Goal: Transaction & Acquisition: Purchase product/service

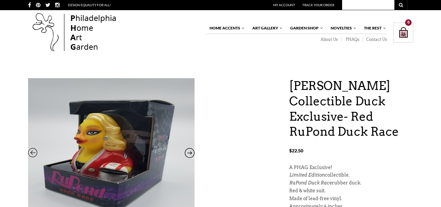
scroll to position [181, 0]
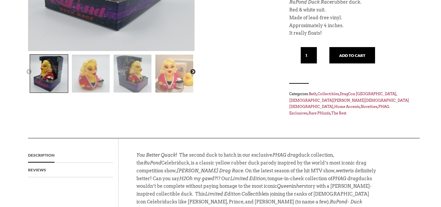
click at [175, 86] on img at bounding box center [174, 74] width 38 height 38
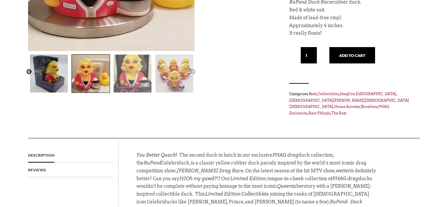
click at [148, 82] on img at bounding box center [133, 74] width 38 height 38
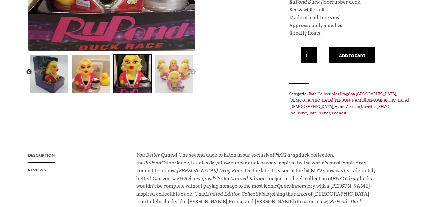
click at [192, 75] on img at bounding box center [174, 74] width 38 height 38
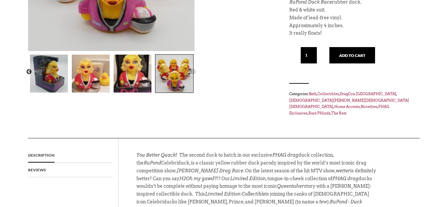
click at [192, 73] on button "Next" at bounding box center [193, 72] width 7 height 7
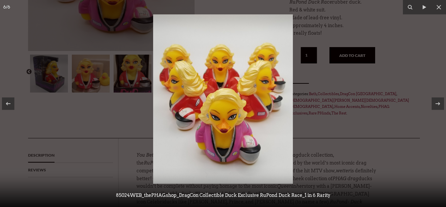
click at [219, 150] on img at bounding box center [223, 98] width 140 height 169
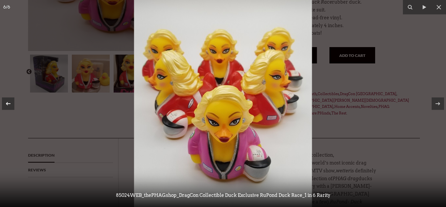
click at [0, 107] on button at bounding box center [11, 103] width 23 height 33
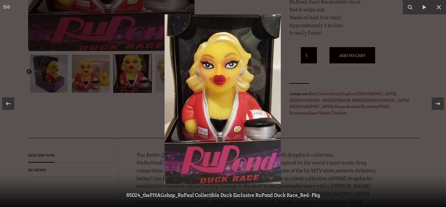
click at [338, 134] on div at bounding box center [223, 103] width 446 height 207
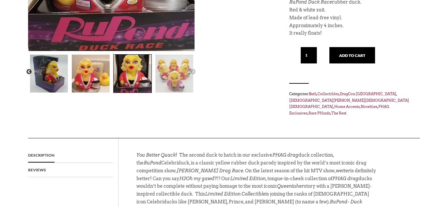
click at [47, 78] on img at bounding box center [49, 74] width 38 height 38
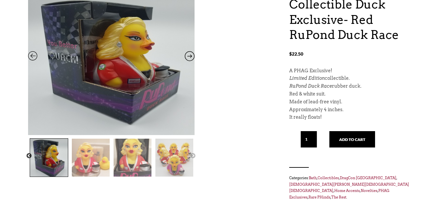
scroll to position [84, 0]
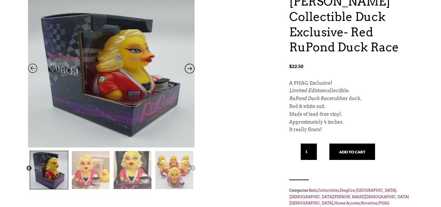
click at [31, 164] on img at bounding box center [49, 170] width 38 height 38
click at [29, 165] on button "Previous" at bounding box center [29, 168] width 7 height 7
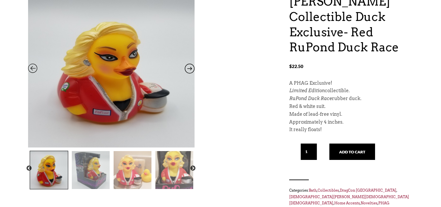
click at [188, 68] on icon at bounding box center [190, 70] width 10 height 8
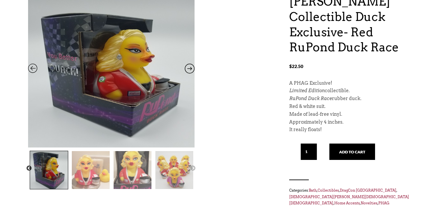
click at [188, 68] on icon at bounding box center [190, 70] width 10 height 8
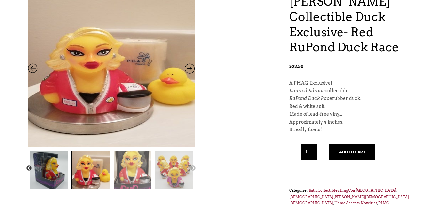
click at [188, 68] on icon at bounding box center [190, 70] width 10 height 8
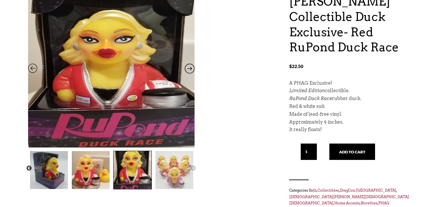
click at [188, 68] on icon at bounding box center [190, 70] width 10 height 8
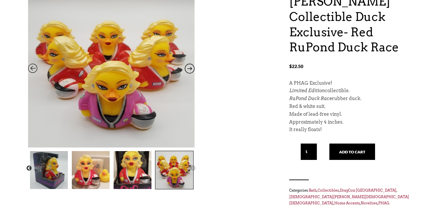
click at [32, 69] on icon at bounding box center [33, 70] width 10 height 8
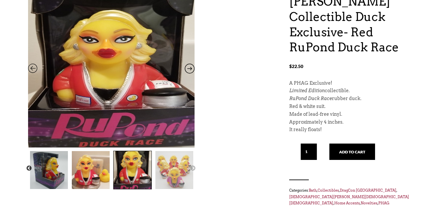
click at [32, 69] on icon at bounding box center [33, 70] width 10 height 8
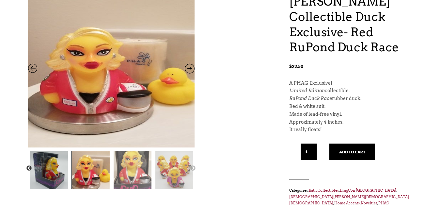
click at [32, 69] on icon at bounding box center [33, 70] width 10 height 8
click at [32, 68] on icon at bounding box center [33, 70] width 10 height 8
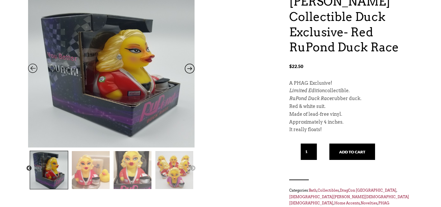
click at [32, 68] on icon at bounding box center [33, 70] width 10 height 8
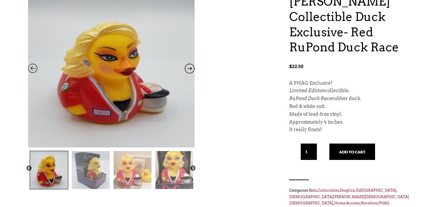
click at [32, 68] on icon at bounding box center [33, 70] width 10 height 8
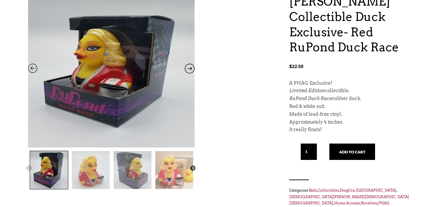
click at [32, 68] on icon at bounding box center [33, 70] width 10 height 8
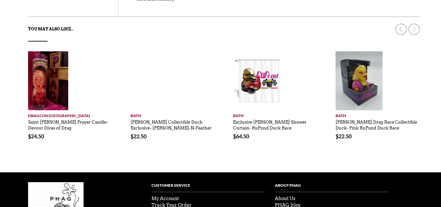
scroll to position [421, 0]
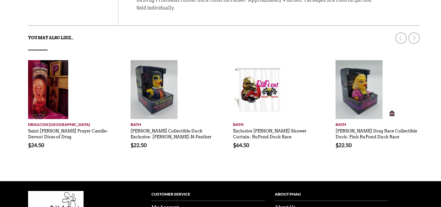
click at [332, 60] on li "Add to cart [GEOGRAPHIC_DATA] [PERSON_NAME] Drag Race Collectible Duck- Pink Ru…" at bounding box center [377, 109] width 103 height 98
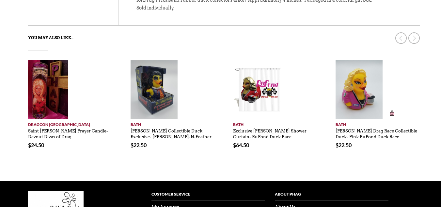
click at [348, 61] on img at bounding box center [359, 89] width 47 height 59
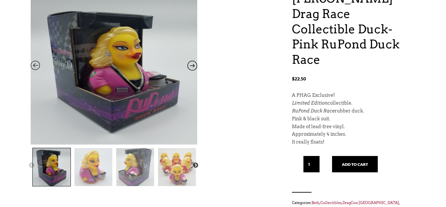
scroll to position [86, 0]
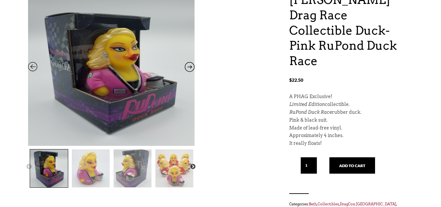
click at [188, 67] on icon at bounding box center [190, 68] width 10 height 8
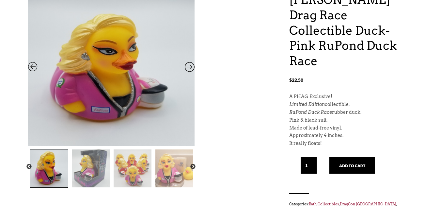
click at [188, 67] on icon at bounding box center [190, 68] width 10 height 8
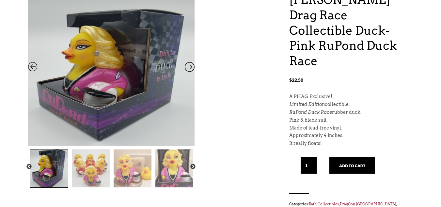
click at [188, 67] on icon at bounding box center [190, 68] width 10 height 8
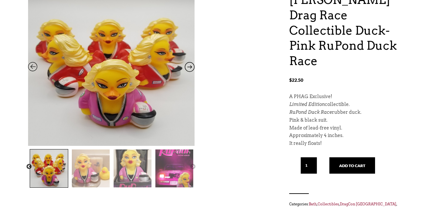
click at [188, 67] on icon at bounding box center [190, 68] width 10 height 8
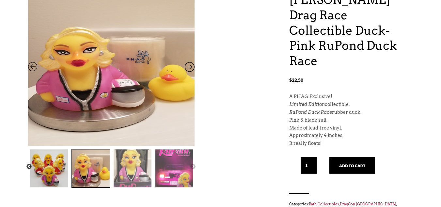
click at [188, 67] on icon at bounding box center [190, 68] width 10 height 8
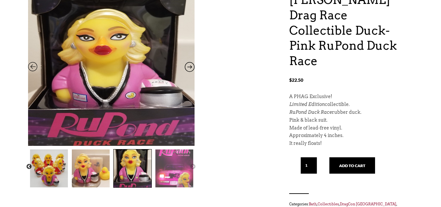
click at [188, 67] on icon at bounding box center [190, 68] width 10 height 8
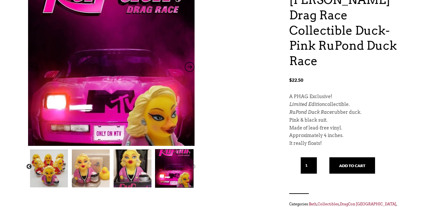
click at [39, 70] on img at bounding box center [111, 67] width 167 height 215
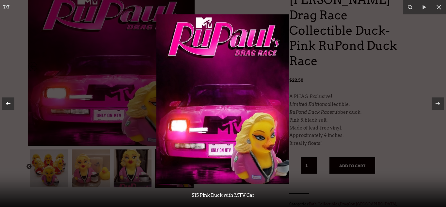
click at [5, 102] on icon at bounding box center [8, 104] width 8 height 8
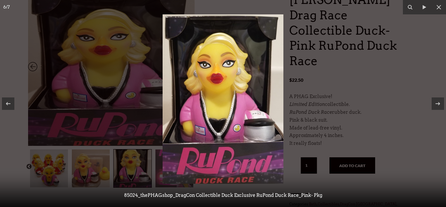
click at [230, 63] on img at bounding box center [223, 98] width 121 height 169
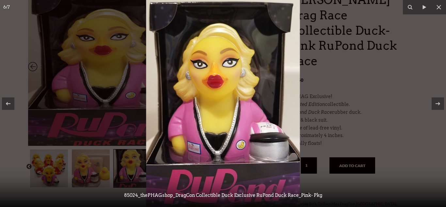
click at [230, 71] on img at bounding box center [223, 107] width 154 height 215
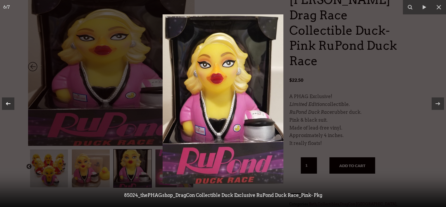
click at [13, 101] on div at bounding box center [8, 103] width 12 height 12
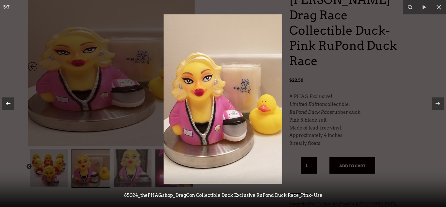
click at [13, 101] on div at bounding box center [8, 103] width 12 height 12
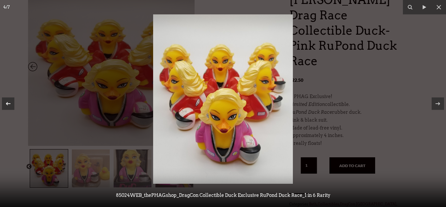
click at [13, 101] on div at bounding box center [8, 103] width 12 height 12
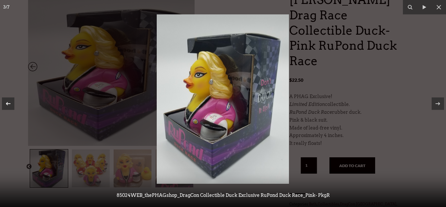
click at [12, 101] on div at bounding box center [8, 103] width 12 height 12
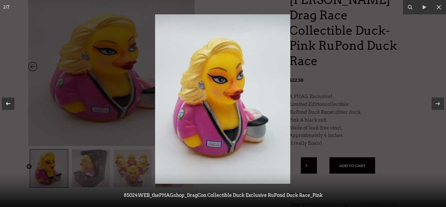
click at [11, 105] on icon at bounding box center [8, 104] width 8 height 8
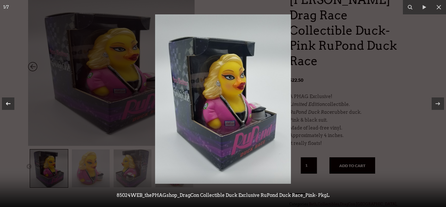
click at [7, 101] on icon at bounding box center [8, 104] width 8 height 8
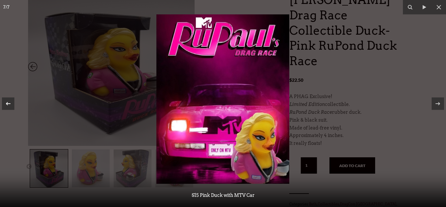
click at [7, 101] on icon at bounding box center [8, 104] width 8 height 8
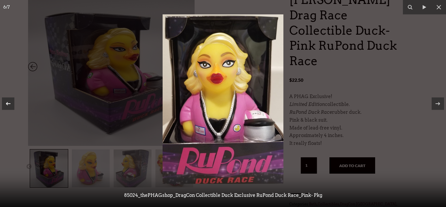
click at [7, 101] on icon at bounding box center [8, 104] width 8 height 8
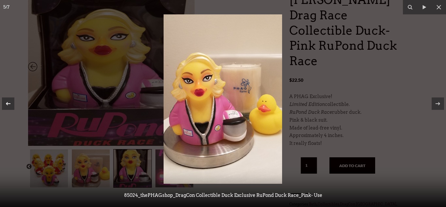
click at [7, 101] on icon at bounding box center [8, 104] width 8 height 8
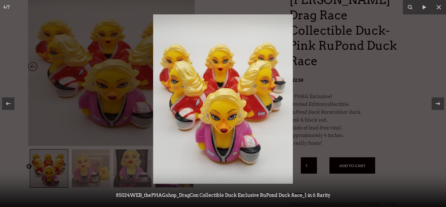
click at [7, 101] on icon at bounding box center [8, 104] width 8 height 8
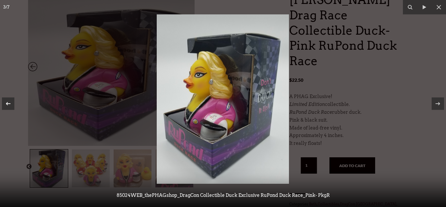
click at [7, 101] on icon at bounding box center [8, 104] width 8 height 8
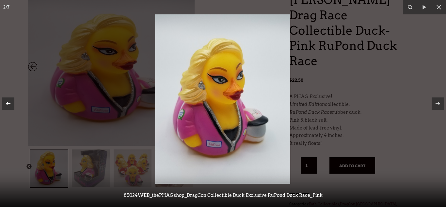
click at [8, 100] on icon at bounding box center [8, 104] width 8 height 8
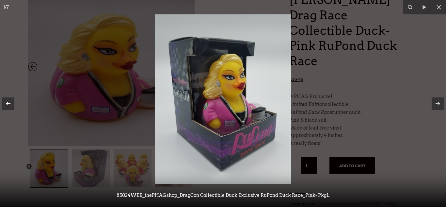
click at [7, 101] on icon at bounding box center [8, 104] width 8 height 8
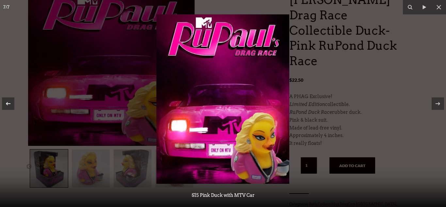
click at [7, 101] on icon at bounding box center [8, 104] width 8 height 8
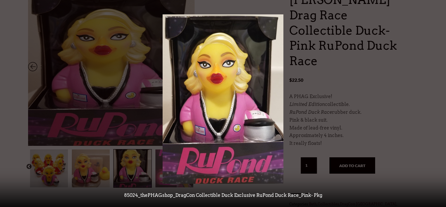
click at [8, 101] on icon at bounding box center [8, 104] width 8 height 8
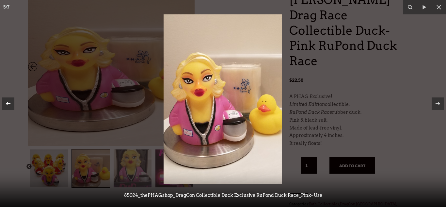
click at [8, 101] on icon at bounding box center [8, 104] width 8 height 8
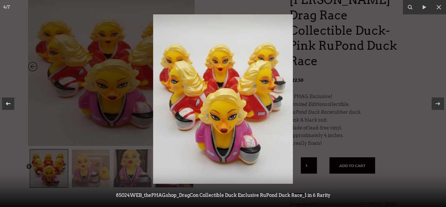
click at [8, 101] on icon at bounding box center [8, 104] width 8 height 8
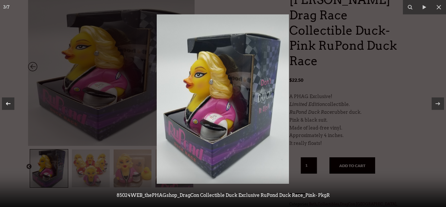
click at [7, 100] on icon at bounding box center [8, 104] width 8 height 8
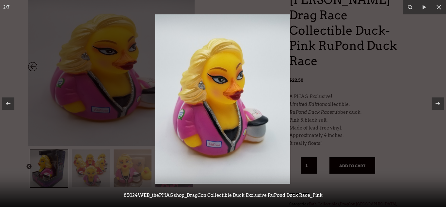
click at [249, 147] on img at bounding box center [222, 98] width 135 height 169
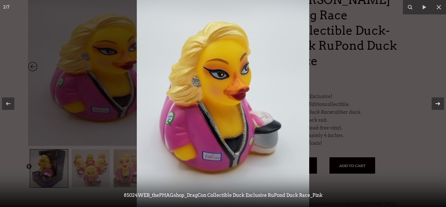
click at [434, 102] on icon at bounding box center [438, 104] width 8 height 8
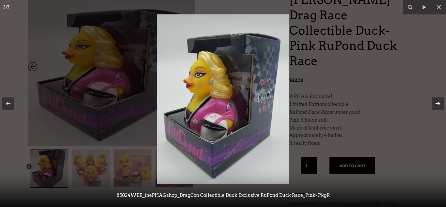
click at [435, 102] on icon at bounding box center [438, 104] width 8 height 8
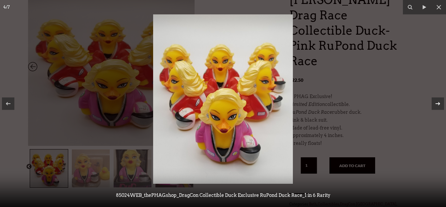
click at [435, 101] on icon at bounding box center [438, 104] width 8 height 8
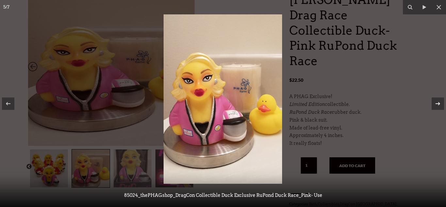
click at [435, 101] on icon at bounding box center [438, 104] width 8 height 8
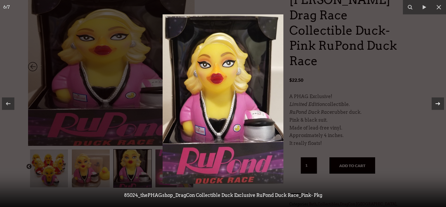
click at [438, 103] on icon at bounding box center [438, 103] width 5 height 3
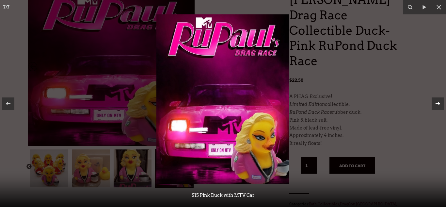
click at [438, 103] on icon at bounding box center [438, 103] width 5 height 3
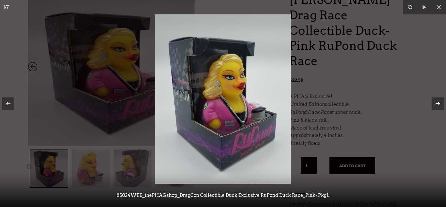
click at [438, 103] on div "1 / 7 85024WEB_thePHAGshop_DragCon Collectible Duck Exclusive RuPond Duck Race_…" at bounding box center [223, 103] width 446 height 207
click at [437, 103] on icon at bounding box center [438, 104] width 8 height 8
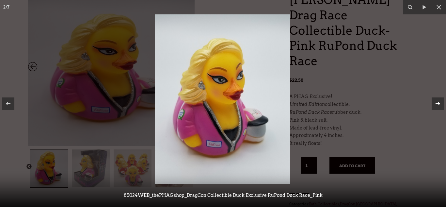
click at [437, 103] on icon at bounding box center [438, 103] width 5 height 3
